Goal: Task Accomplishment & Management: Use online tool/utility

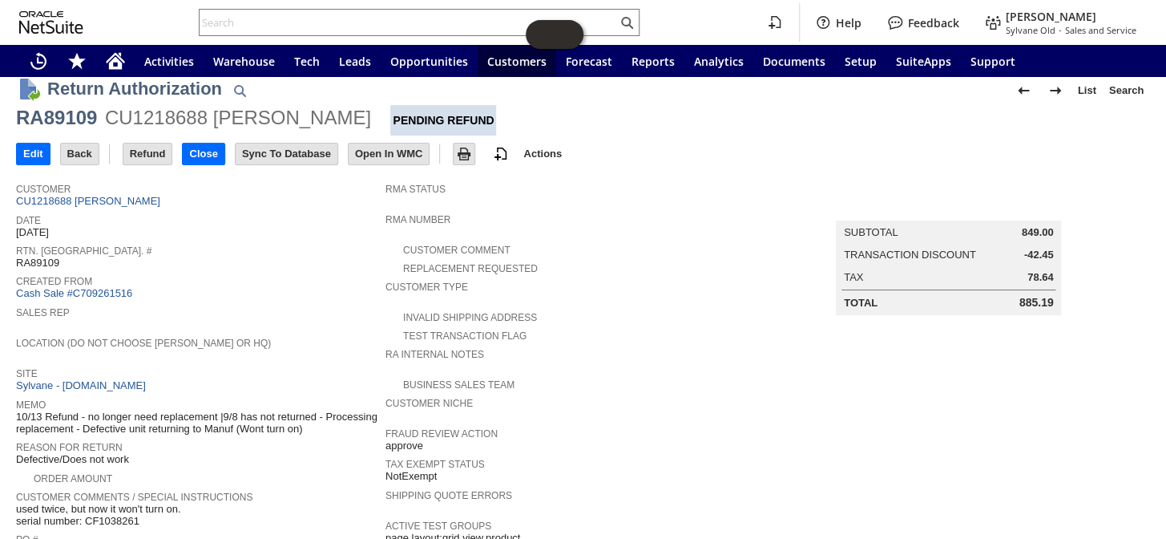
scroll to position [5, 0]
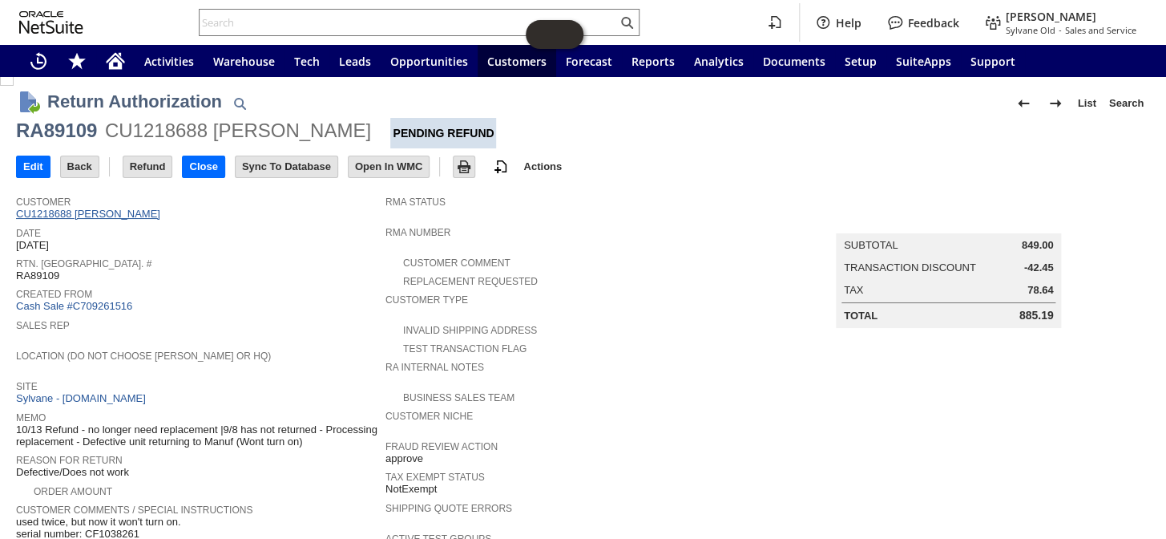
click at [98, 208] on link "CU1218688 [PERSON_NAME]" at bounding box center [90, 214] width 148 height 12
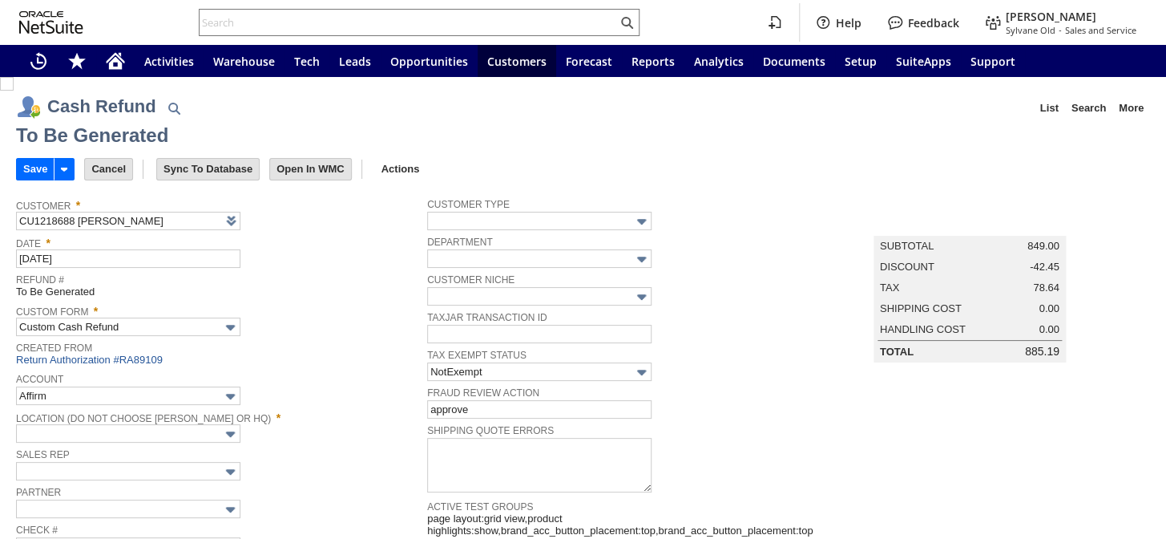
type input "Regions - Merchant 0414"
type input "Headquarters : Head...s : Pending Testing"
type input "[DATE]5"
type input "Buy [DATE] Discount"
type input "-5.0%"
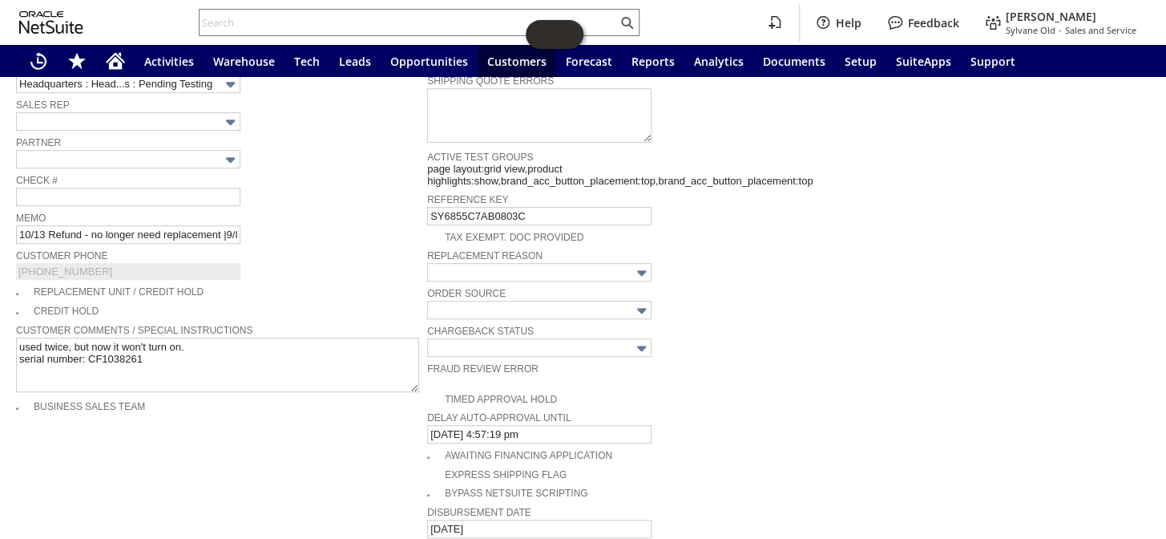
scroll to position [727, 0]
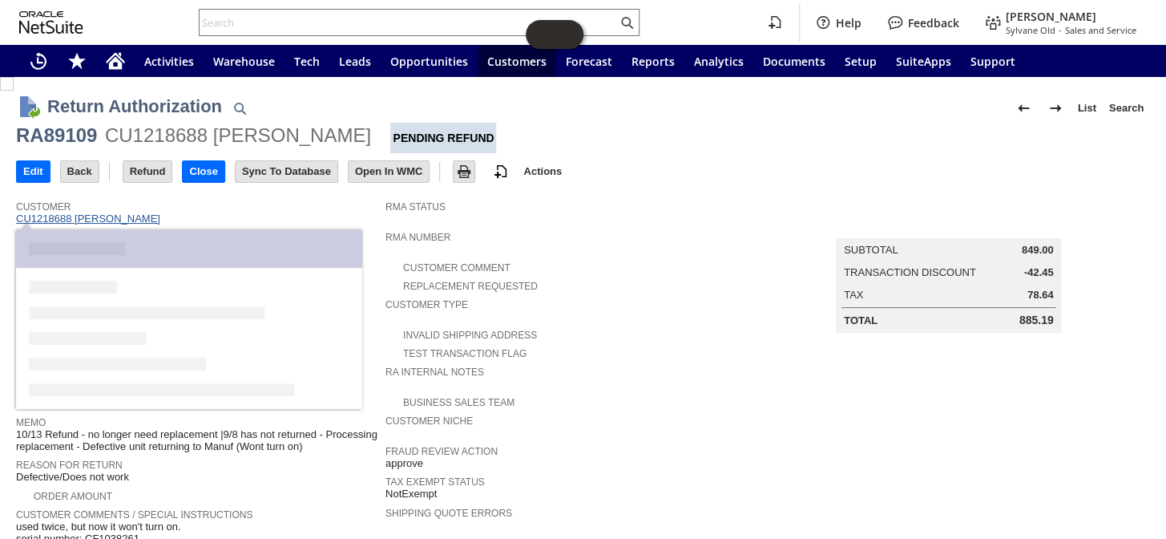
click at [135, 218] on link "CU1218688 [PERSON_NAME]" at bounding box center [90, 218] width 148 height 12
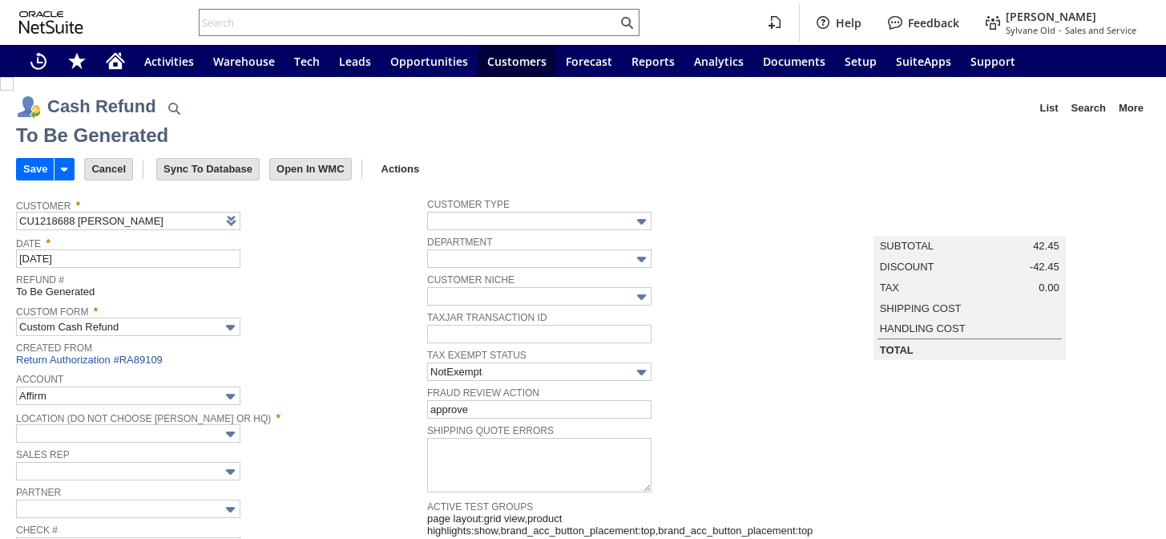
type input "Regions - Merchant 0414"
type input "Headquarters : Head...s : Pending Testing"
type input "[DATE]5"
type input "Buy [DATE] Discount"
type input "-5.0%"
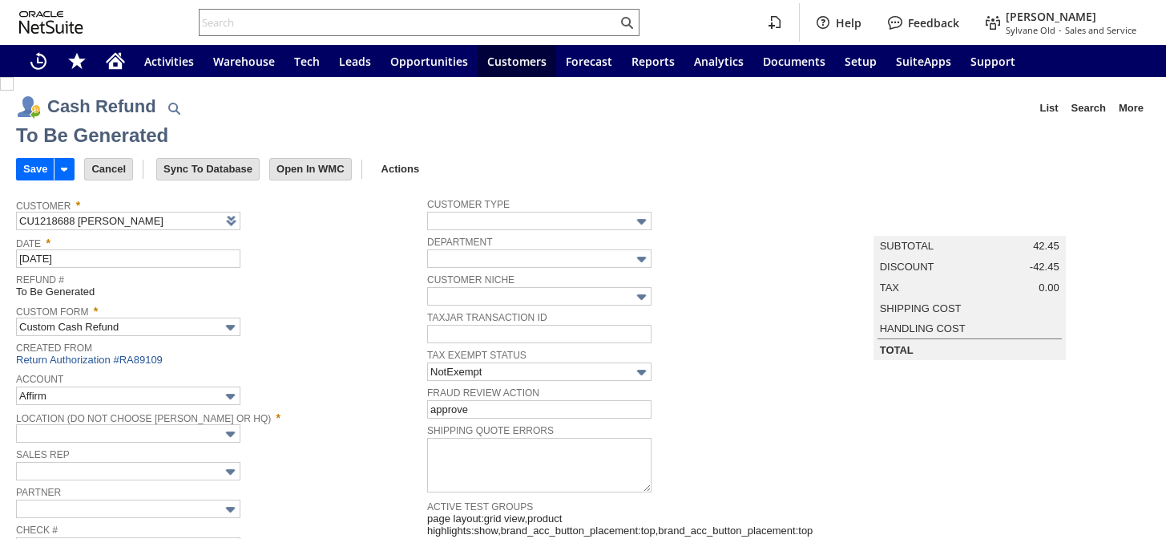
type input "Add"
type input "Copy Previous"
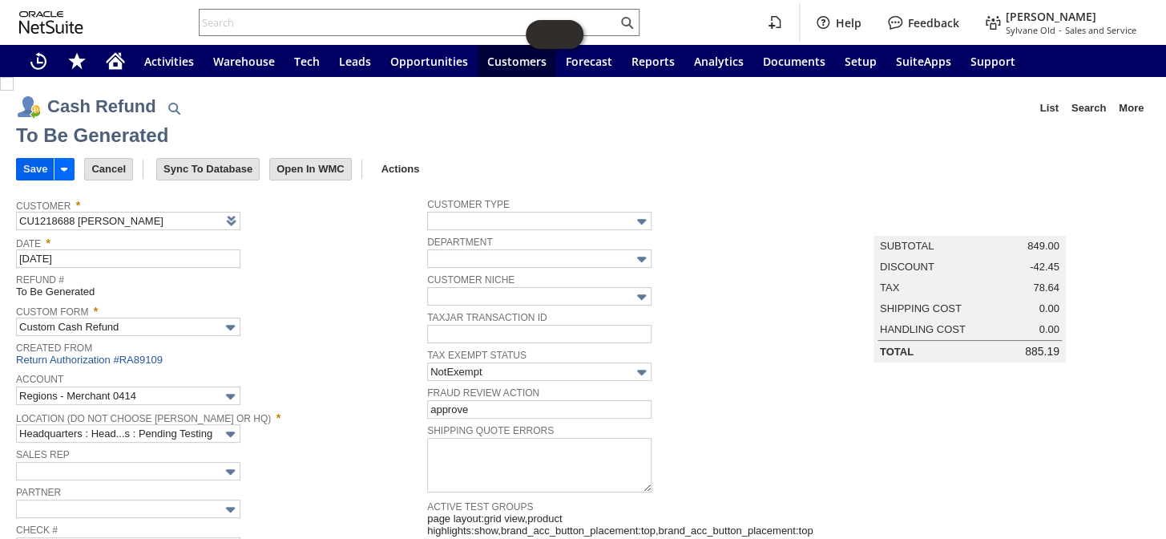
click at [32, 167] on input "Save" at bounding box center [35, 169] width 37 height 21
click at [21, 165] on input "Save" at bounding box center [35, 169] width 37 height 21
